Goal: Transaction & Acquisition: Subscribe to service/newsletter

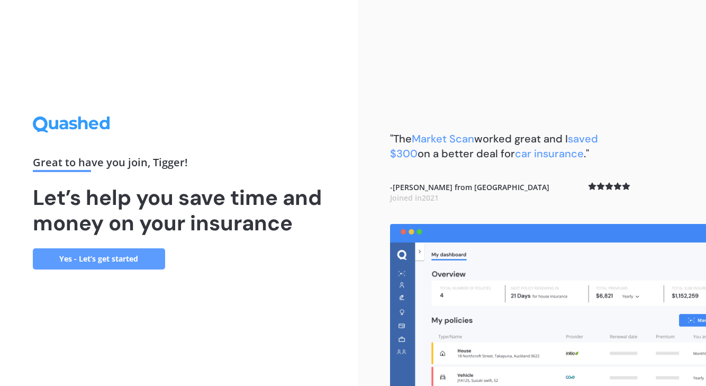
click at [130, 236] on h1 "Let’s help you save time and money on your insurance" at bounding box center [179, 210] width 293 height 51
click at [134, 246] on div "Great to have you join , Tigger ! Let’s help you save time and money on your in…" at bounding box center [179, 192] width 293 height 152
click at [134, 261] on link "Yes - Let’s get started" at bounding box center [99, 258] width 132 height 21
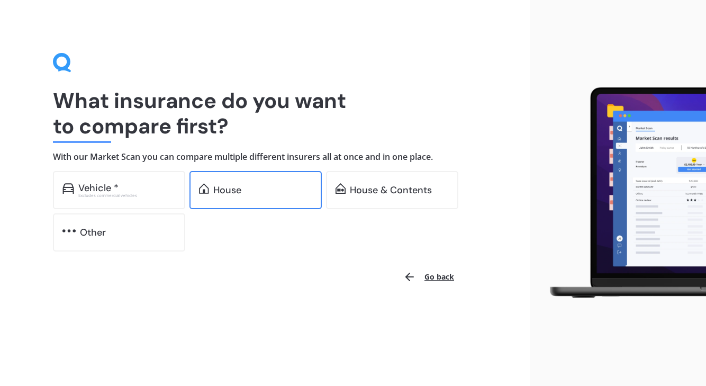
click at [252, 181] on div "House" at bounding box center [255, 190] width 132 height 38
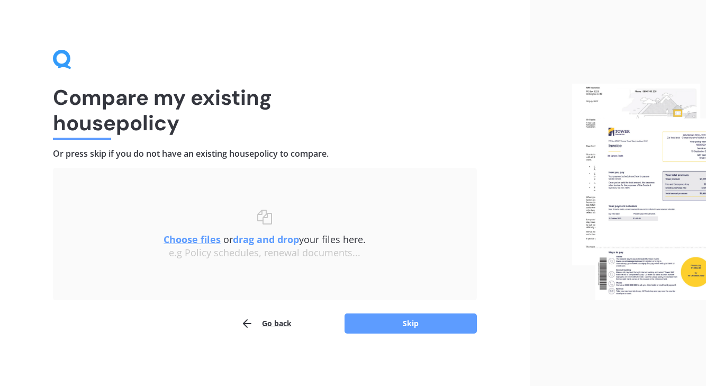
scroll to position [4, 0]
click at [392, 325] on button "Skip" at bounding box center [411, 323] width 132 height 20
